Goal: Task Accomplishment & Management: Manage account settings

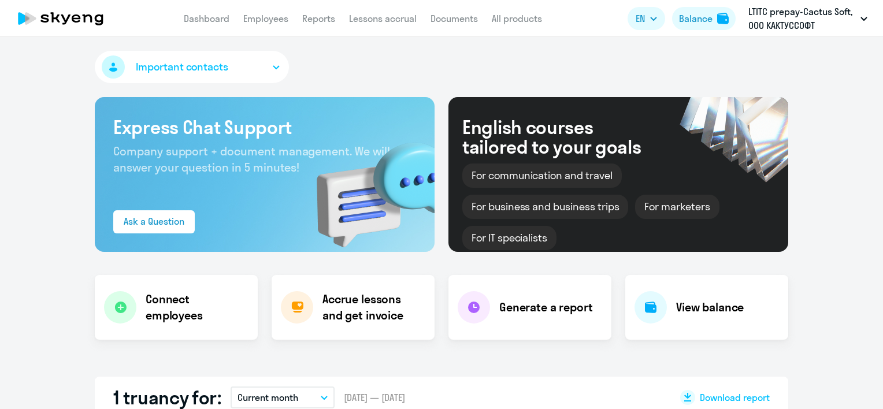
select select "30"
click at [250, 21] on link "Employees" at bounding box center [265, 19] width 45 height 12
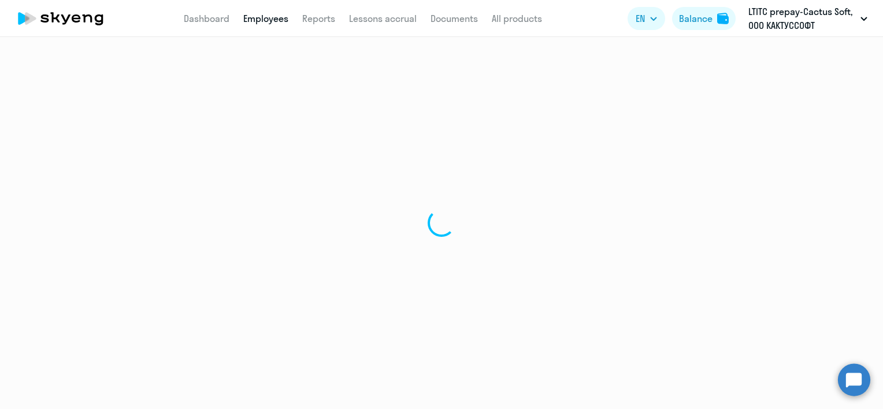
select select "30"
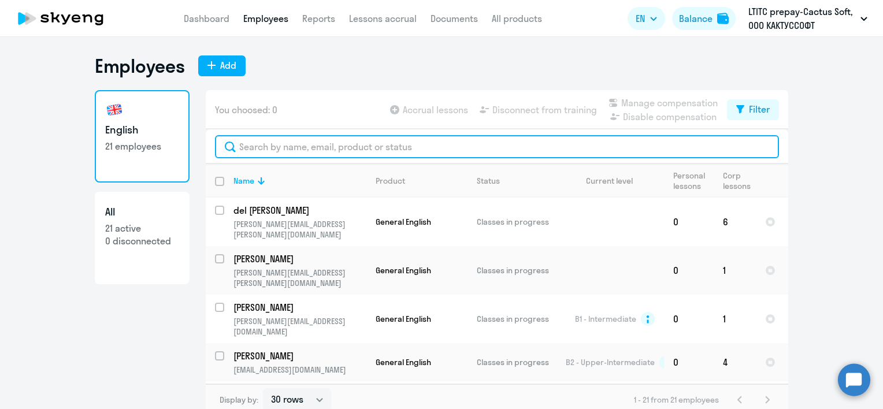
click at [286, 143] on input "text" at bounding box center [497, 146] width 564 height 23
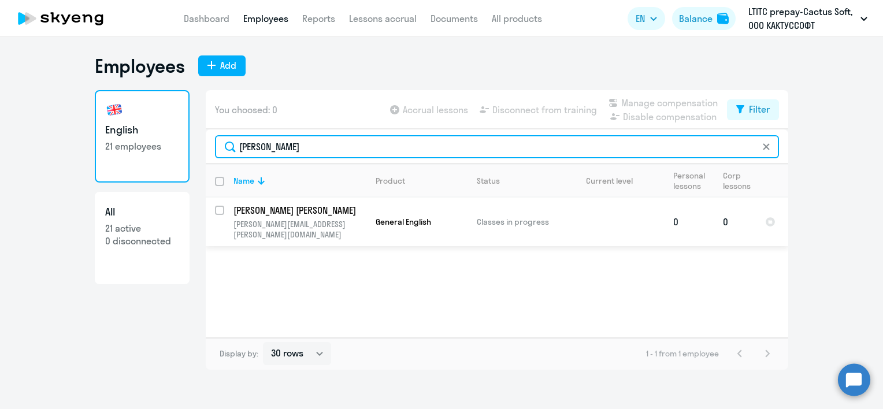
type input "[PERSON_NAME]"
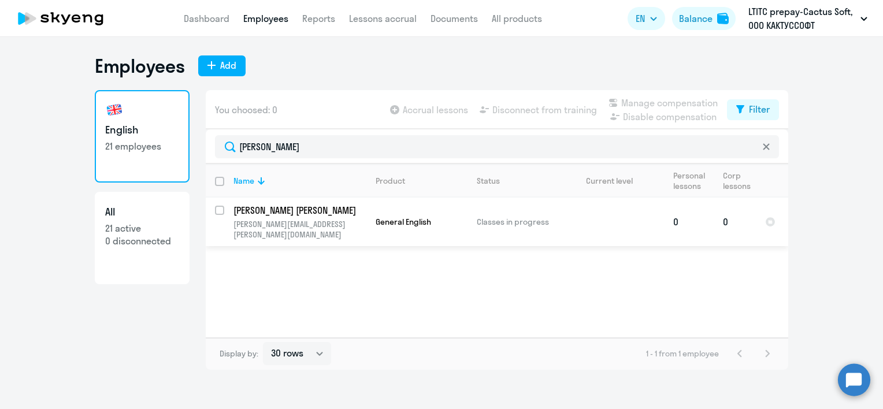
click at [277, 215] on p "[PERSON_NAME] [PERSON_NAME]" at bounding box center [298, 210] width 131 height 13
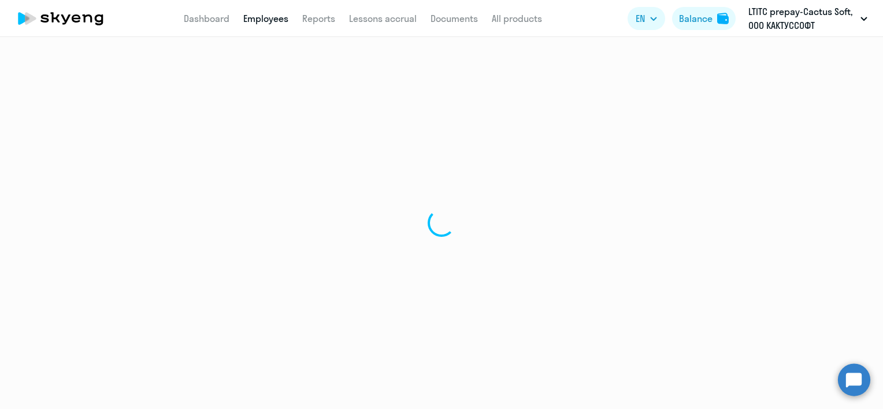
select select "english"
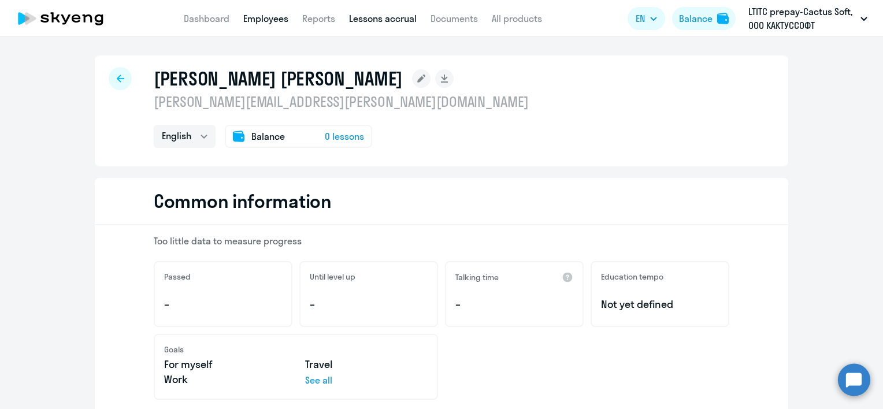
click at [365, 22] on link "Lessons accrual" at bounding box center [383, 19] width 68 height 12
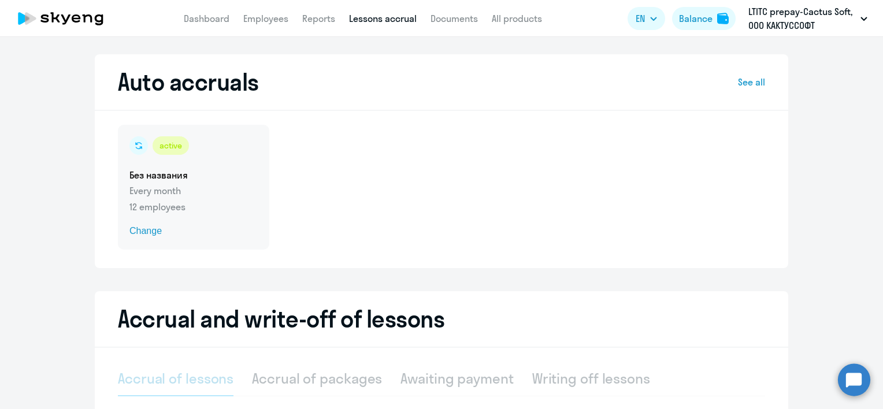
select select "10"
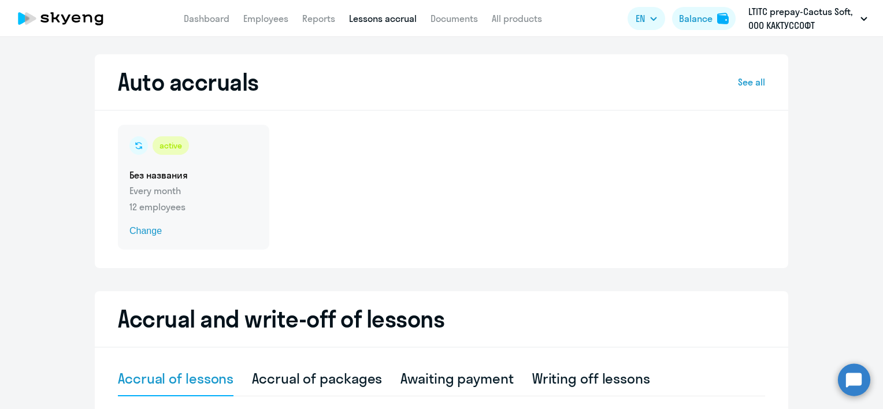
click at [151, 236] on span "Change" at bounding box center [193, 231] width 128 height 14
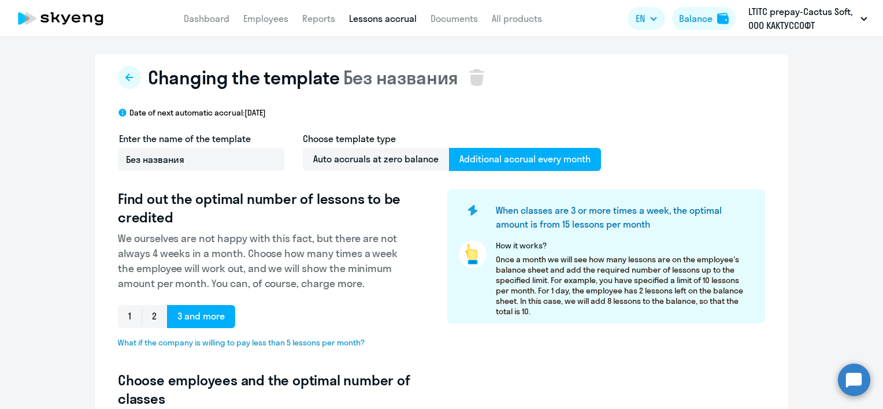
select select "10"
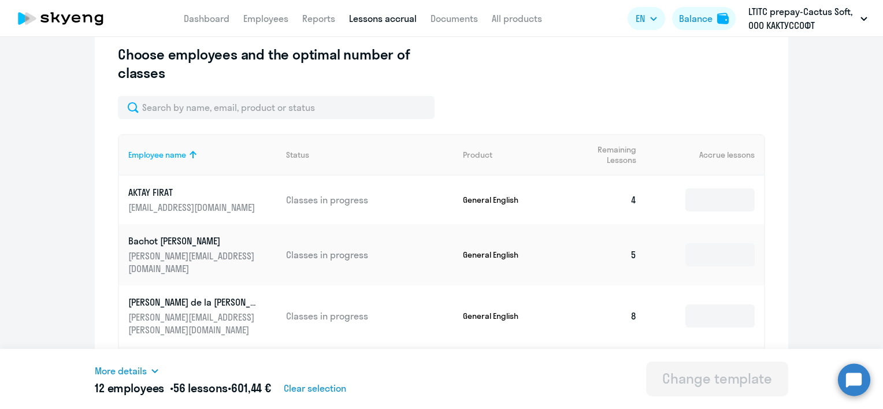
scroll to position [327, 0]
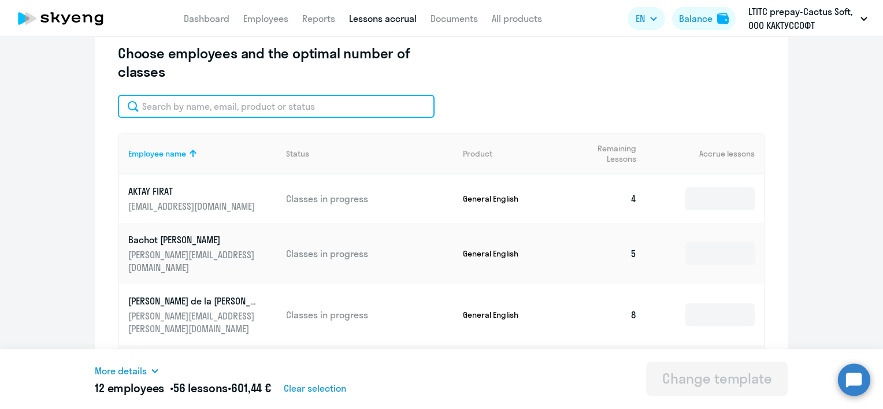
click at [276, 95] on input "text" at bounding box center [276, 106] width 317 height 23
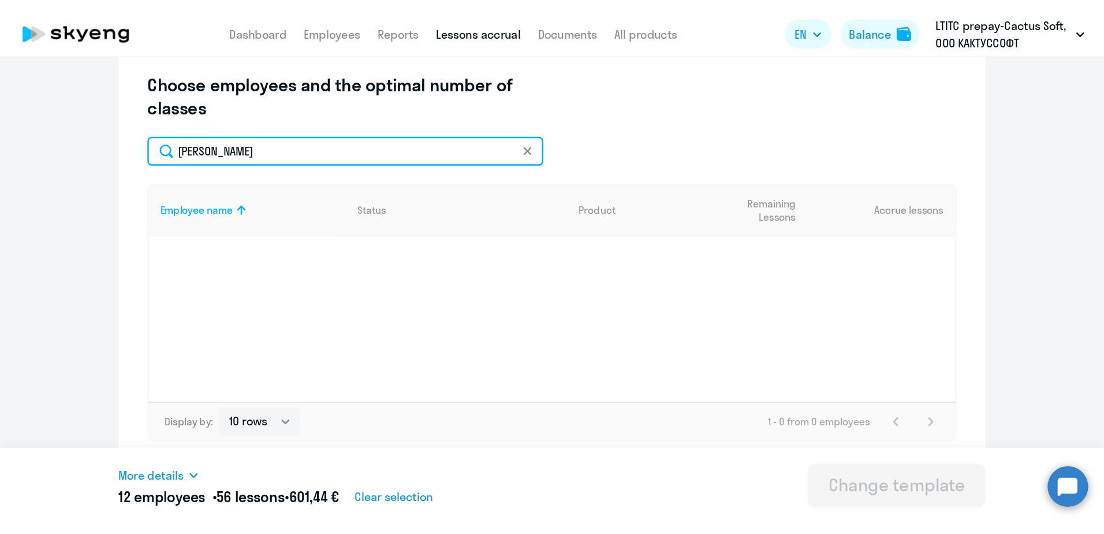
scroll to position [321, 0]
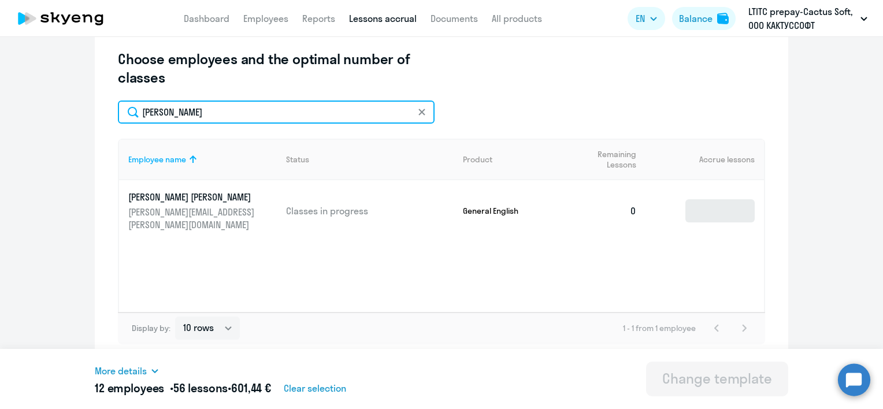
type input "[PERSON_NAME]"
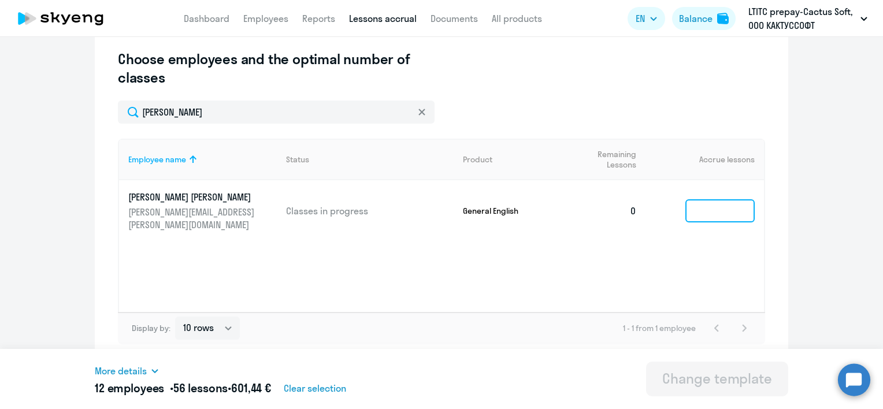
click at [703, 199] on input at bounding box center [719, 210] width 69 height 23
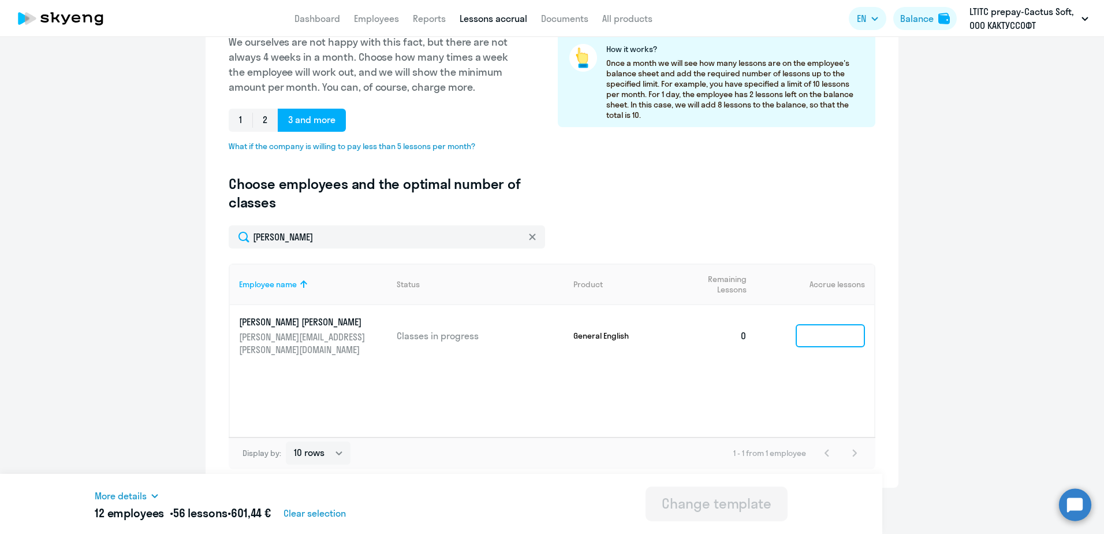
scroll to position [196, 0]
